Goal: Task Accomplishment & Management: Manage account settings

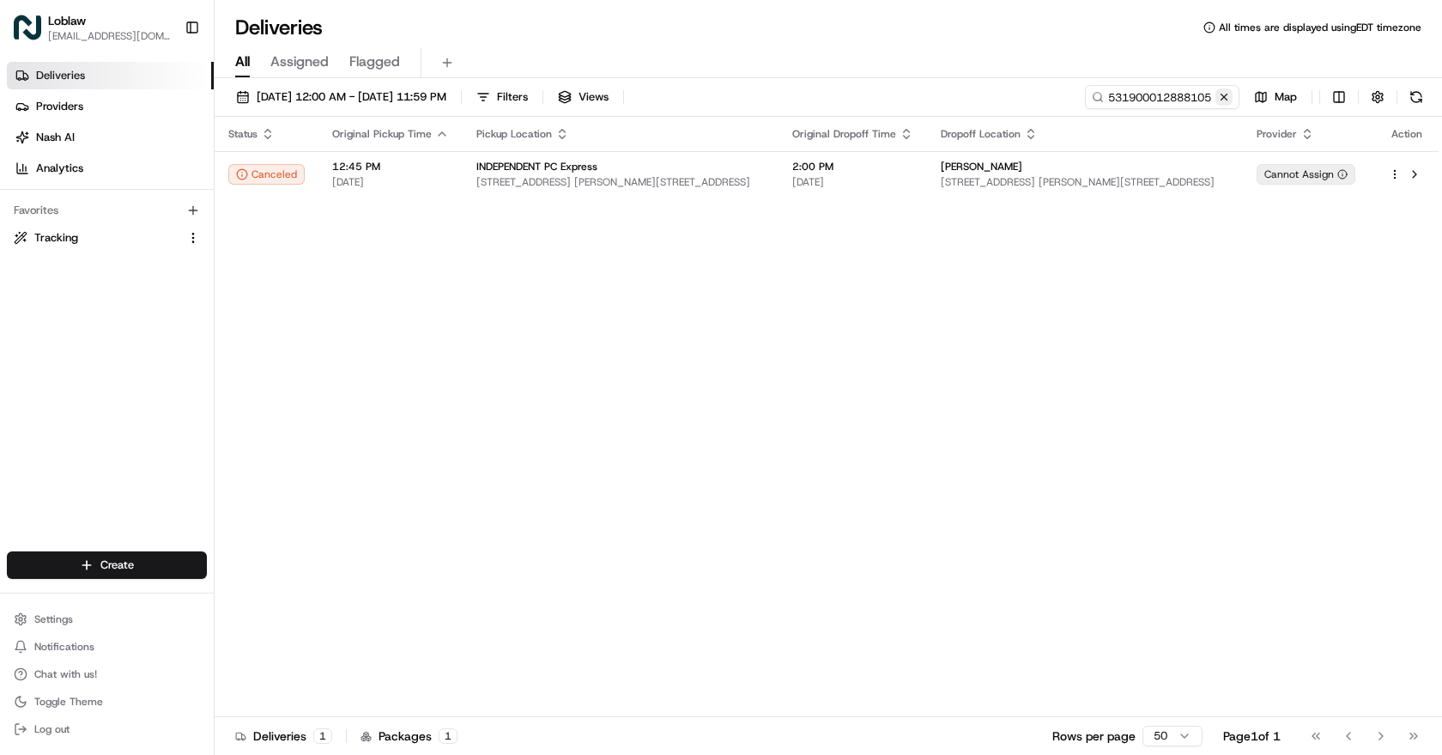
click at [1220, 92] on button at bounding box center [1224, 96] width 17 height 17
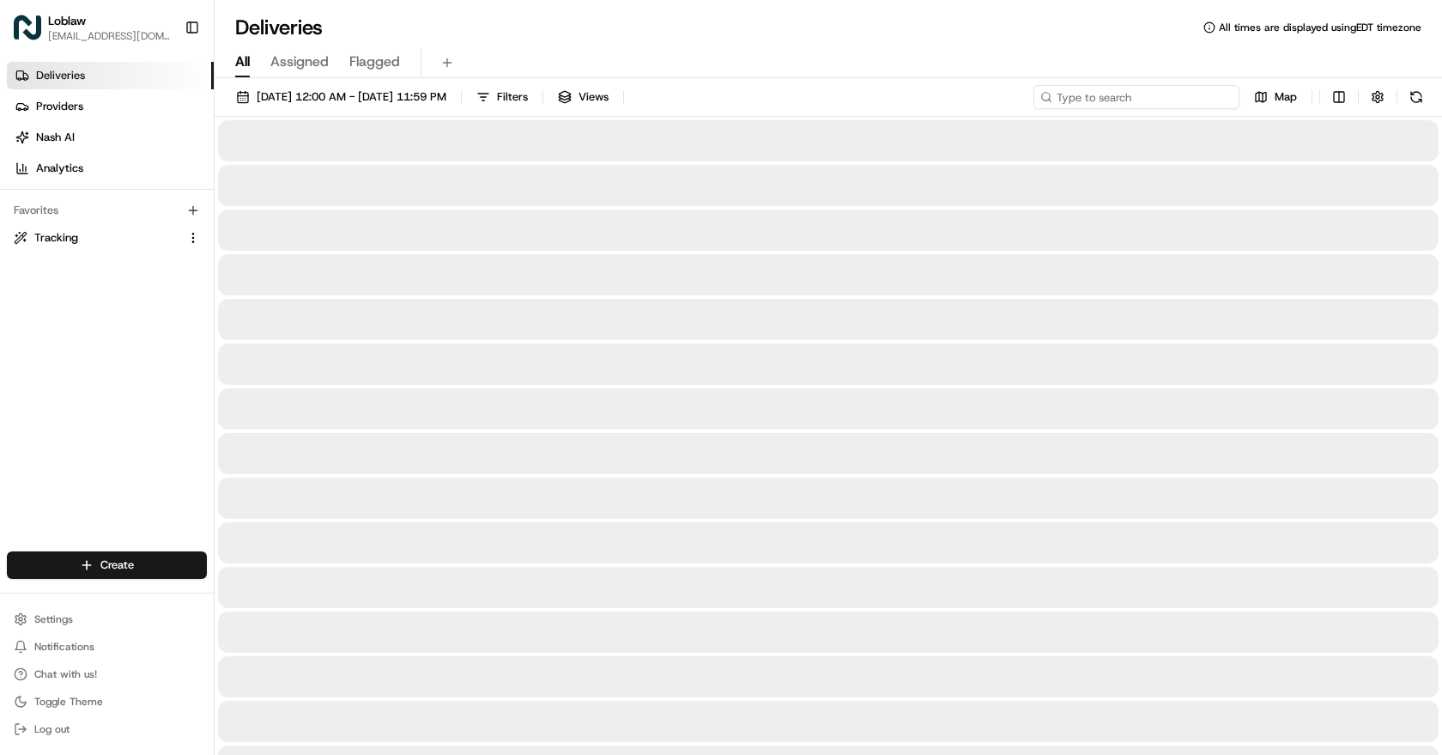
click at [1178, 90] on input at bounding box center [1137, 97] width 206 height 24
paste input "531900012881914"
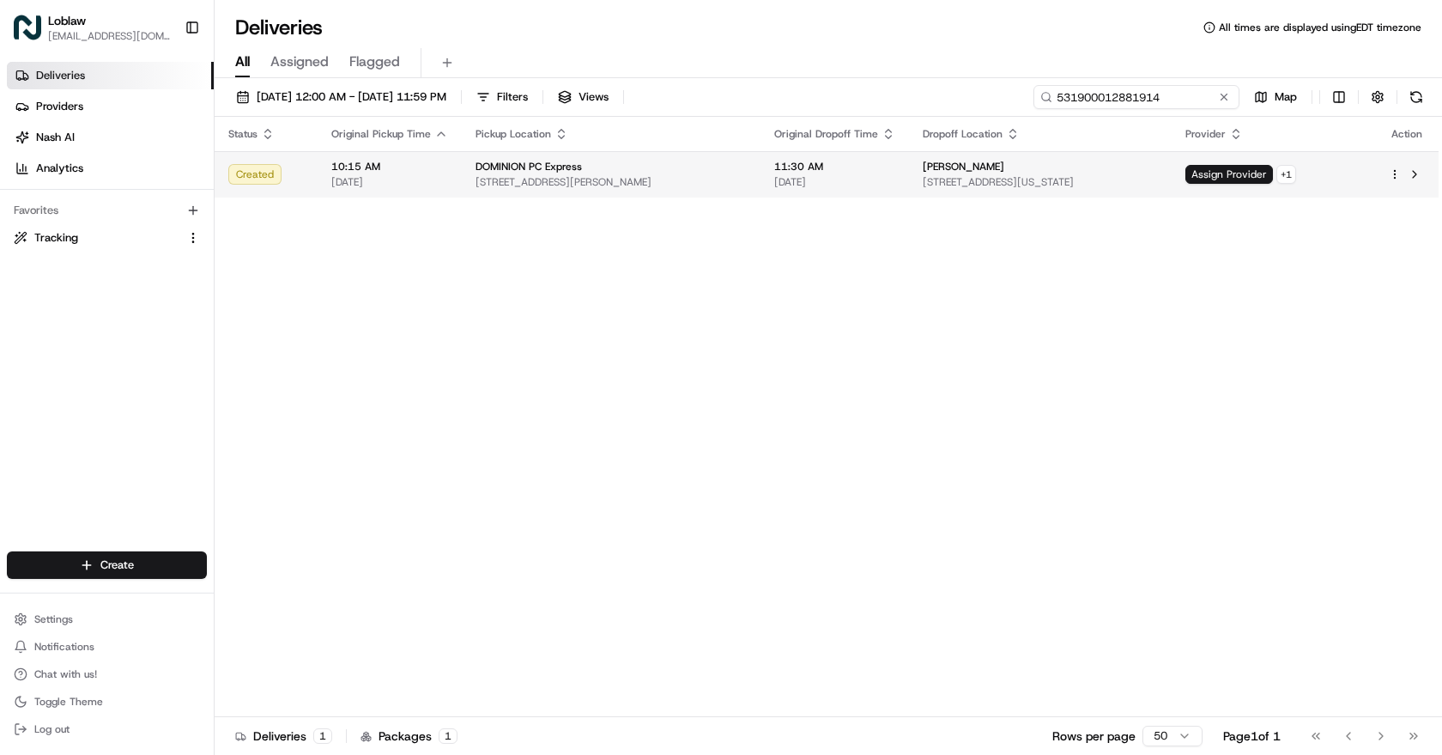
type input "531900012881914"
click at [1104, 173] on div "[PERSON_NAME]" at bounding box center [1040, 167] width 235 height 14
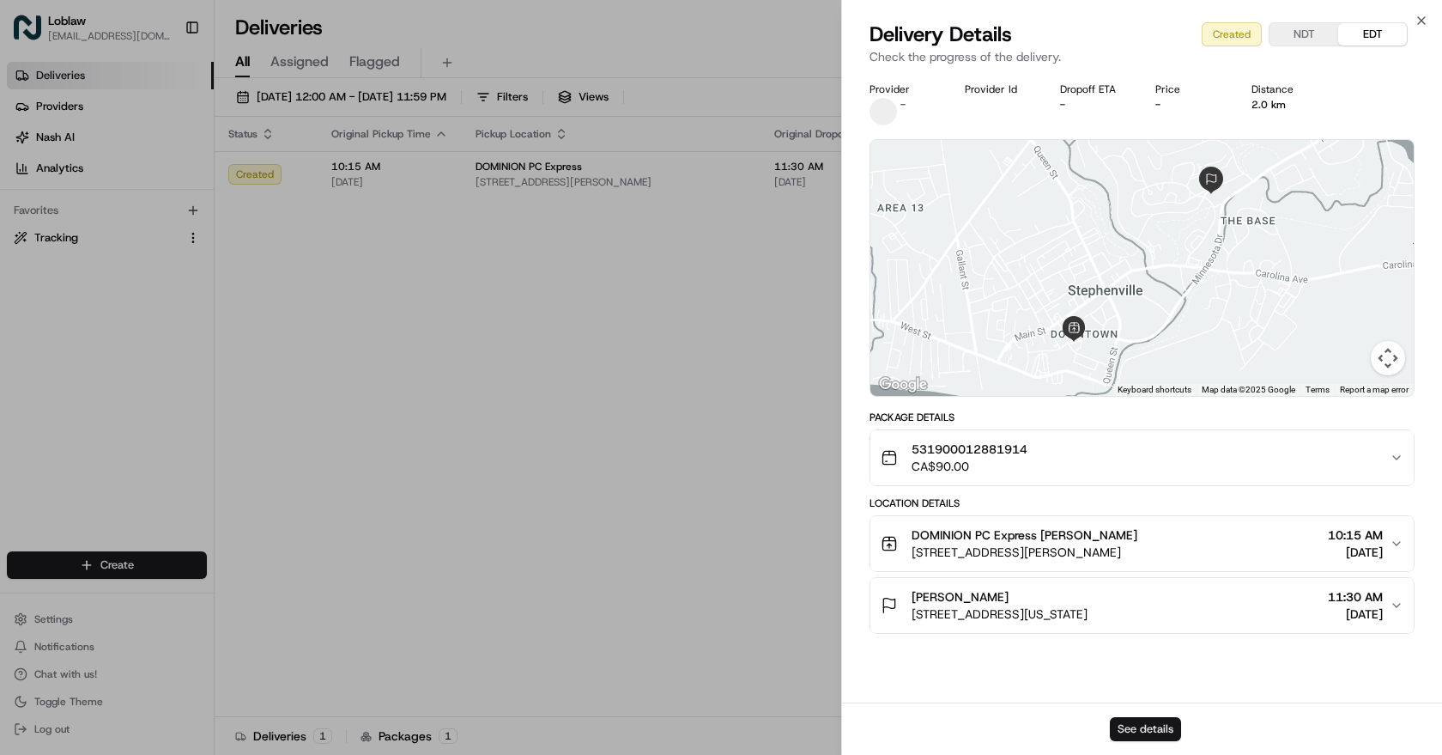
click at [1163, 729] on button "See details" at bounding box center [1145, 729] width 71 height 24
click at [1423, 18] on icon "button" at bounding box center [1422, 21] width 14 height 14
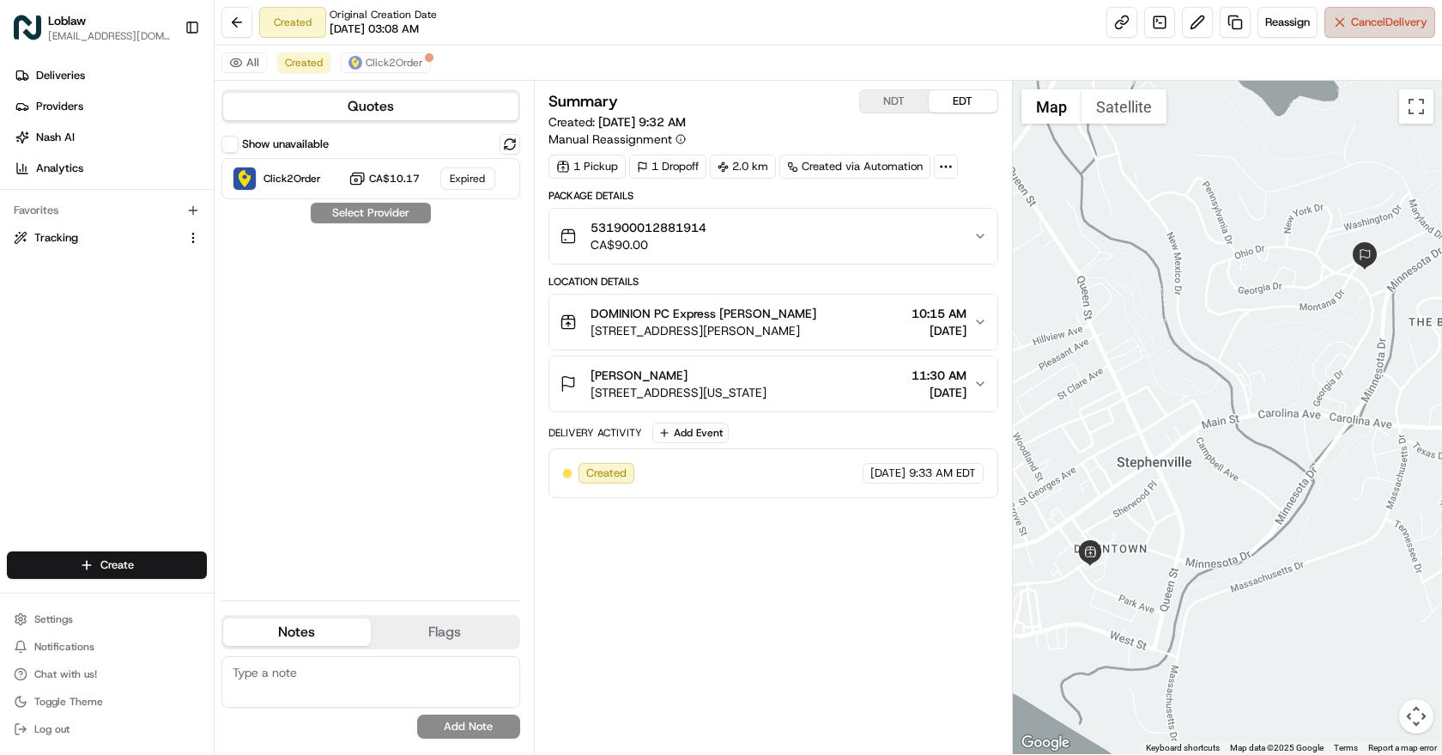
click at [1393, 27] on span "Cancel Delivery" at bounding box center [1389, 22] width 76 height 15
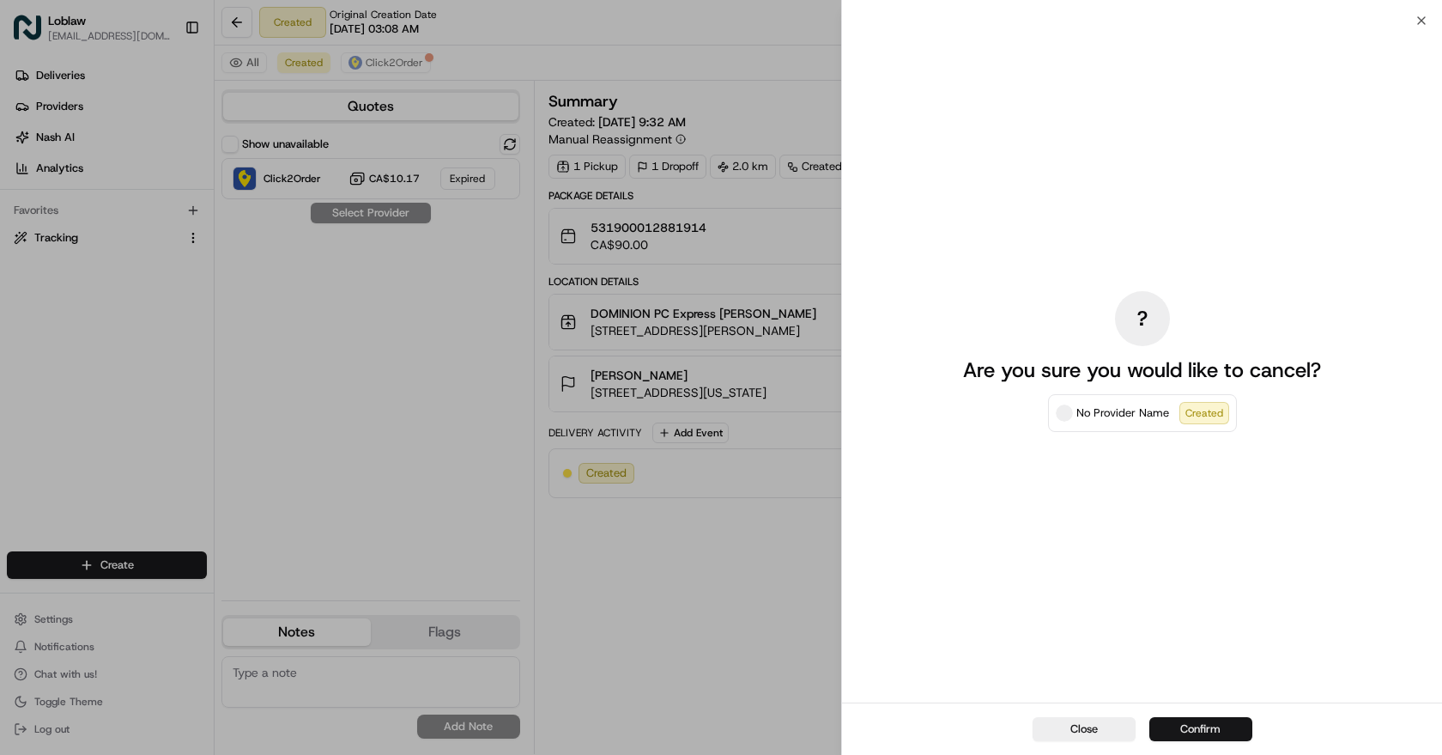
click at [1215, 733] on button "Confirm" at bounding box center [1201, 729] width 103 height 24
